Goal: Use online tool/utility

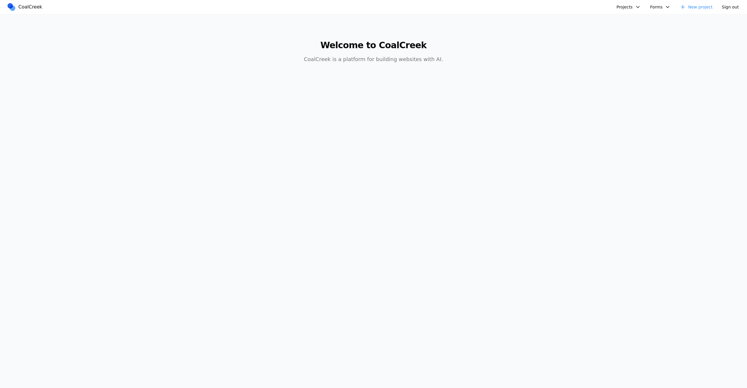
click at [628, 5] on button "Projects" at bounding box center [628, 6] width 31 height 9
click at [645, 88] on link "Golftopia" at bounding box center [644, 90] width 54 height 10
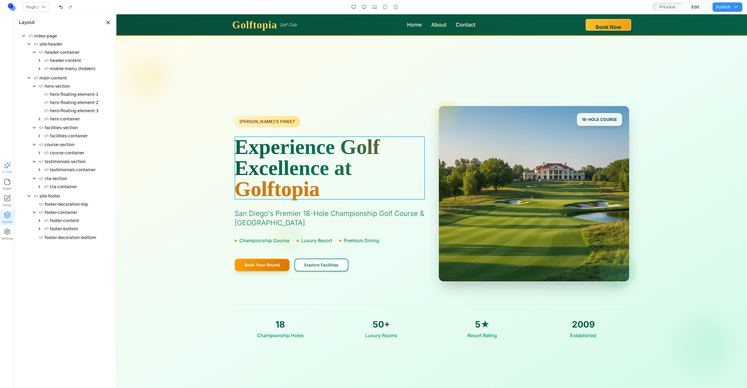
click at [349, 174] on h1 "Experience Golf Excellence at [GEOGRAPHIC_DATA]" at bounding box center [330, 167] width 190 height 63
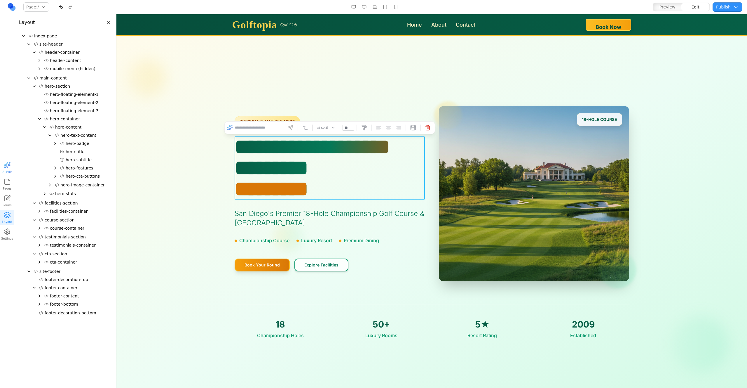
click at [5, 175] on div "AI Edit Pages Forms Layout Settings" at bounding box center [7, 200] width 14 height 81
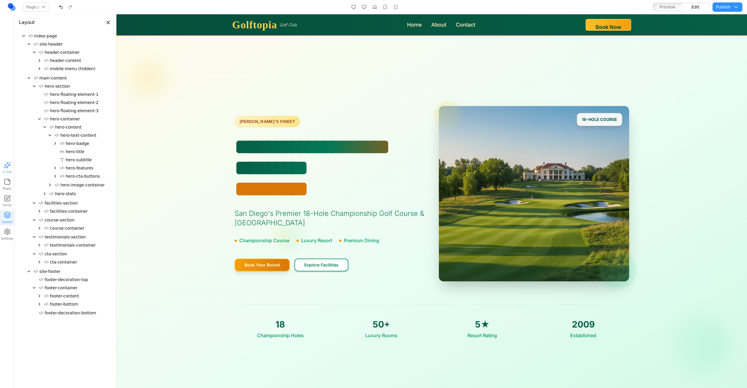
click at [8, 168] on div "button" at bounding box center [7, 164] width 7 height 7
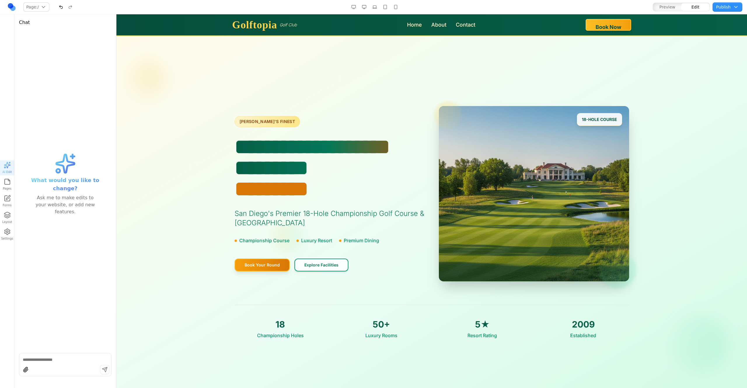
click at [60, 363] on div at bounding box center [65, 364] width 93 height 23
click at [60, 360] on textarea at bounding box center [65, 359] width 85 height 6
type textarea "**********"
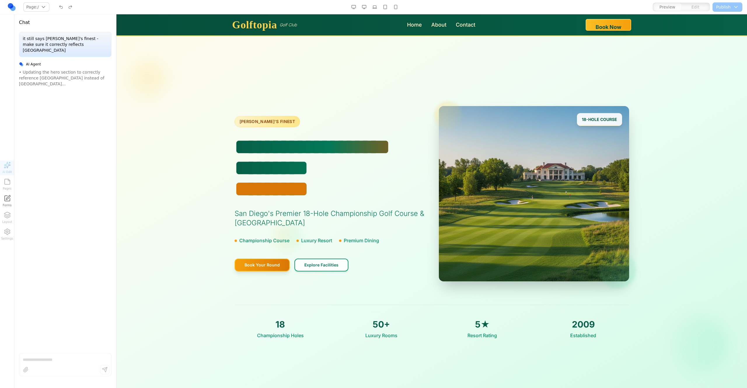
click at [372, 8] on button "button" at bounding box center [374, 6] width 9 height 9
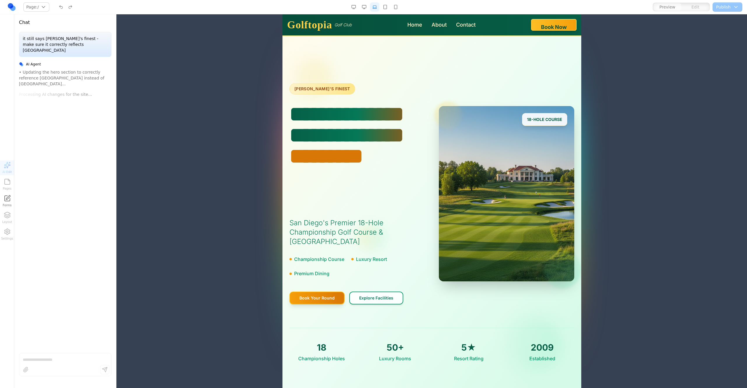
click at [358, 7] on div at bounding box center [374, 6] width 51 height 9
click at [363, 7] on button "button" at bounding box center [364, 6] width 9 height 9
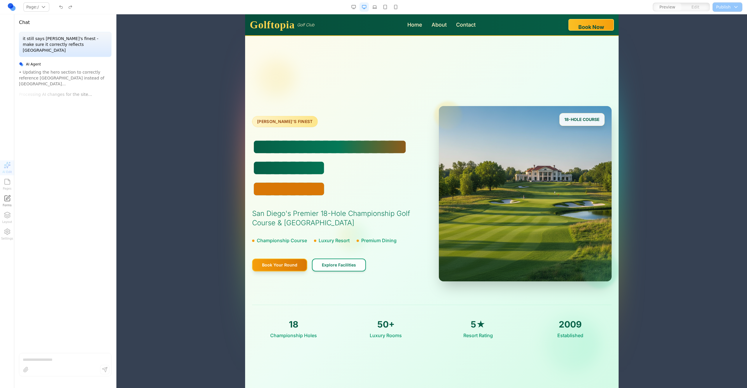
click at [356, 7] on button "button" at bounding box center [353, 6] width 9 height 9
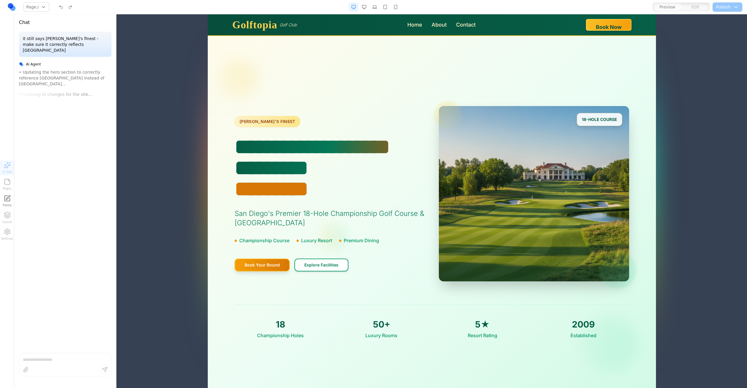
click at [364, 7] on button "button" at bounding box center [364, 6] width 9 height 9
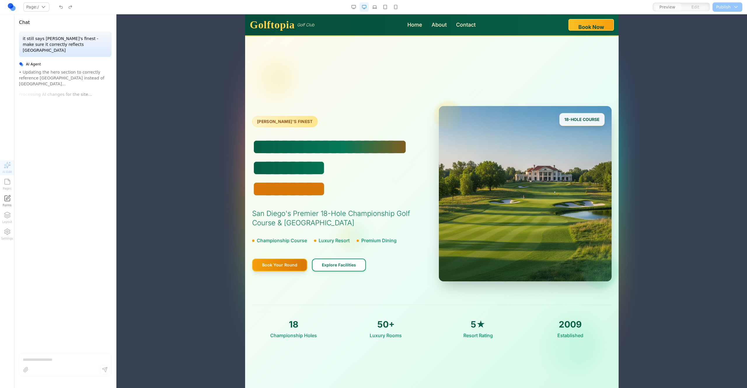
click at [373, 7] on button "button" at bounding box center [374, 6] width 9 height 9
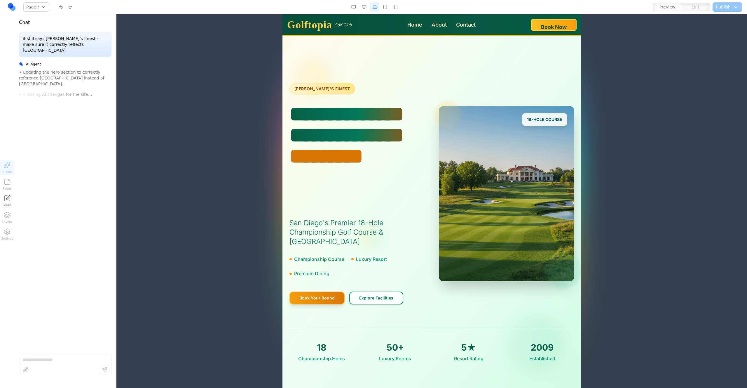
click at [385, 7] on button "button" at bounding box center [385, 6] width 9 height 9
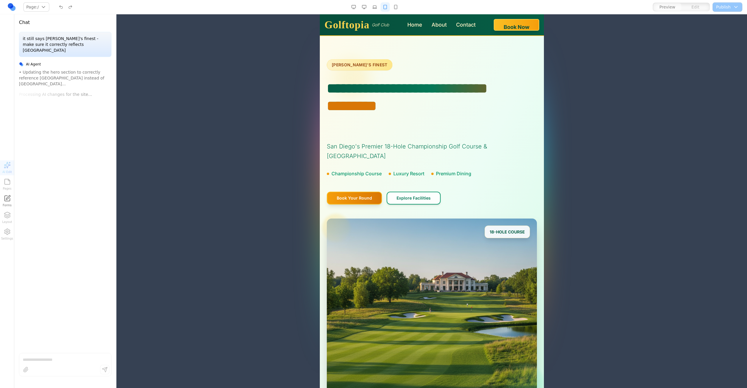
click at [396, 7] on button "button" at bounding box center [395, 6] width 9 height 9
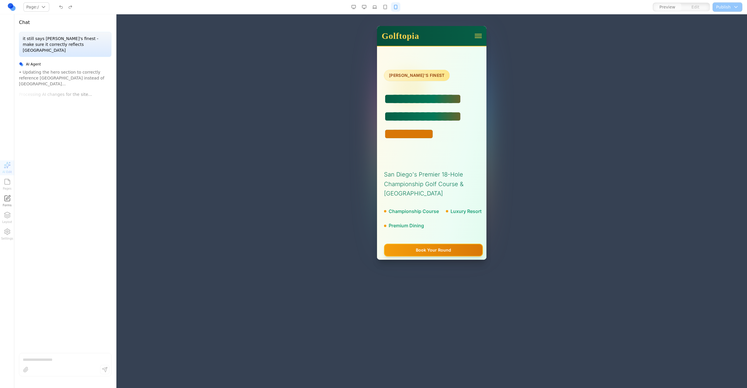
click at [396, 7] on button "button" at bounding box center [395, 6] width 9 height 9
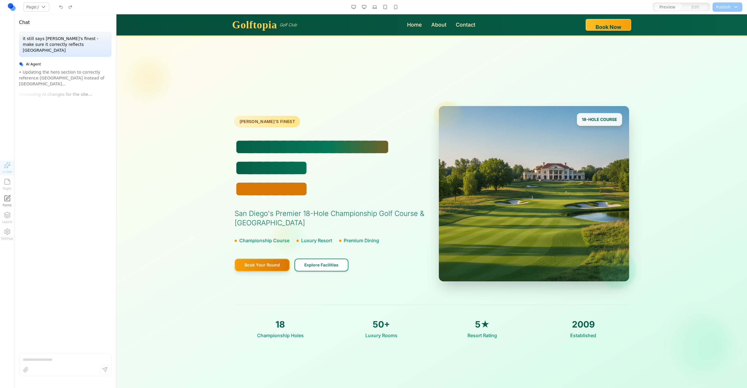
click at [396, 7] on button "button" at bounding box center [395, 6] width 9 height 9
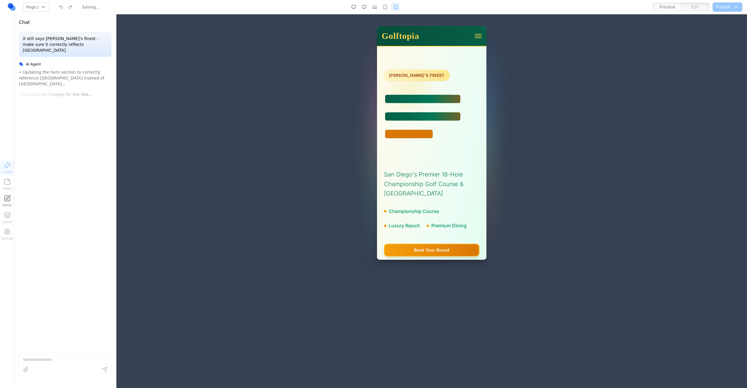
click at [396, 7] on button "button" at bounding box center [395, 6] width 9 height 9
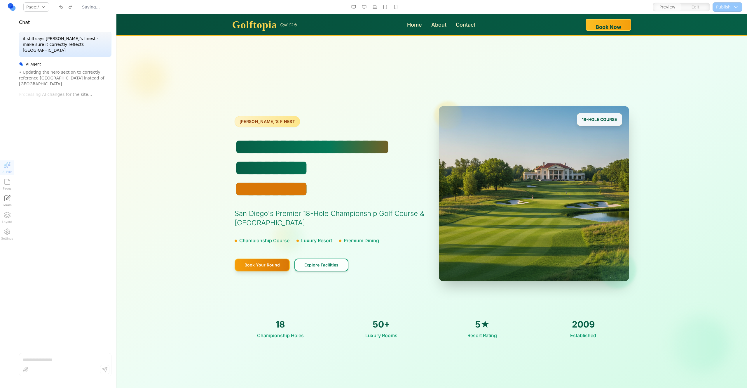
click at [396, 7] on button "button" at bounding box center [395, 6] width 9 height 9
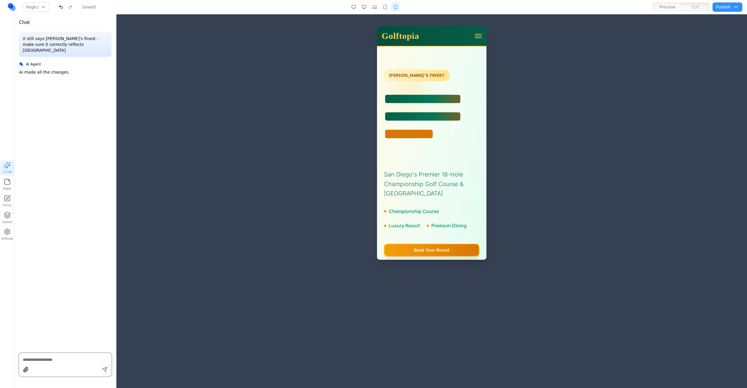
click at [396, 7] on button "button" at bounding box center [395, 6] width 9 height 9
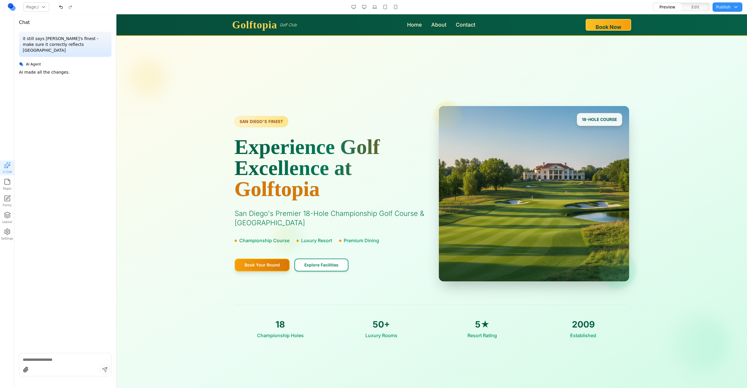
click at [89, 354] on div at bounding box center [65, 364] width 93 height 23
drag, startPoint x: 89, startPoint y: 355, endPoint x: 84, endPoint y: 349, distance: 7.8
click at [89, 354] on div at bounding box center [65, 364] width 93 height 23
type textarea "**********"
